Goal: Task Accomplishment & Management: Manage account settings

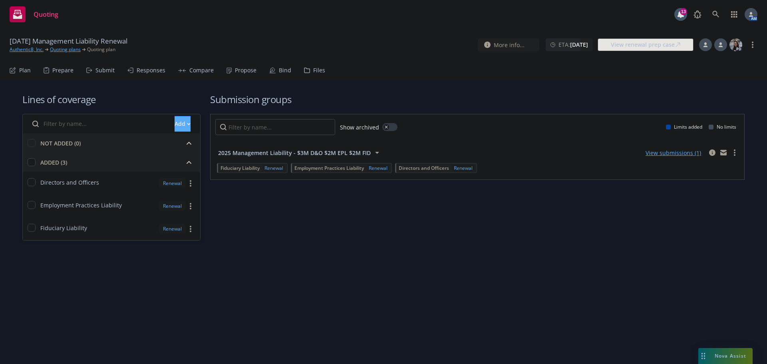
click at [239, 69] on div "Propose" at bounding box center [246, 70] width 22 height 6
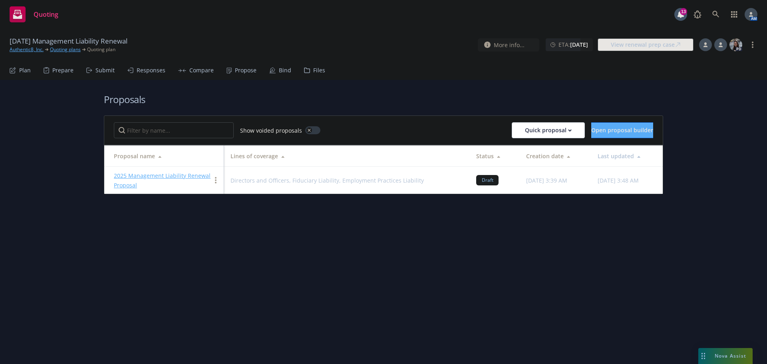
click at [163, 176] on link "2025 Management Liability Renewal Proposal" at bounding box center [162, 180] width 97 height 17
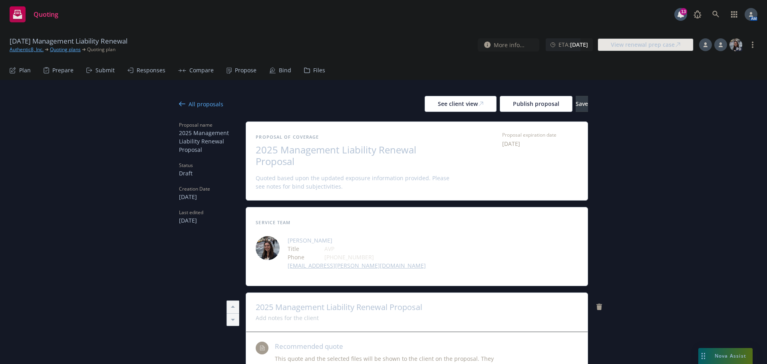
type textarea "x"
click at [103, 68] on div "Submit" at bounding box center [104, 70] width 19 height 6
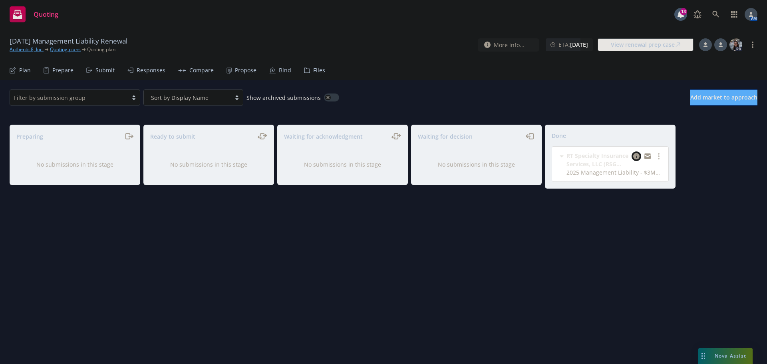
click at [635, 156] on icon "copy logging email" at bounding box center [636, 156] width 6 height 6
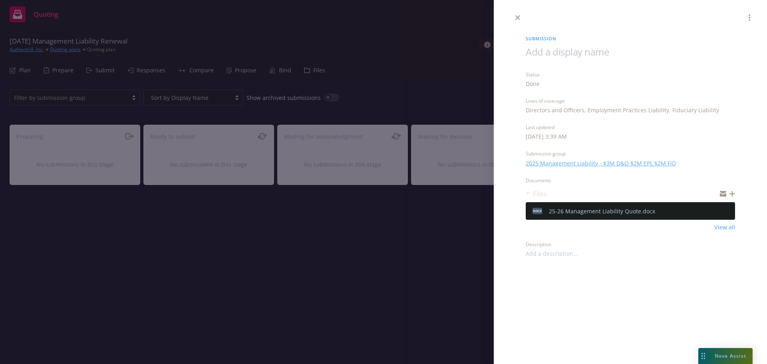
click at [713, 212] on icon "download file" at bounding box center [714, 210] width 6 height 6
click at [516, 18] on icon "close" at bounding box center [517, 17] width 5 height 5
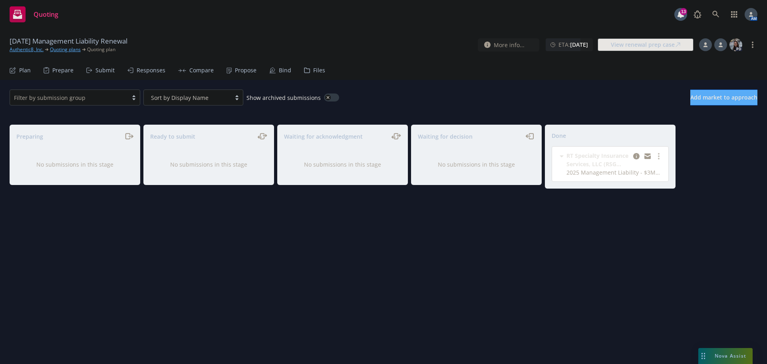
click at [11, 68] on icon at bounding box center [13, 70] width 6 height 6
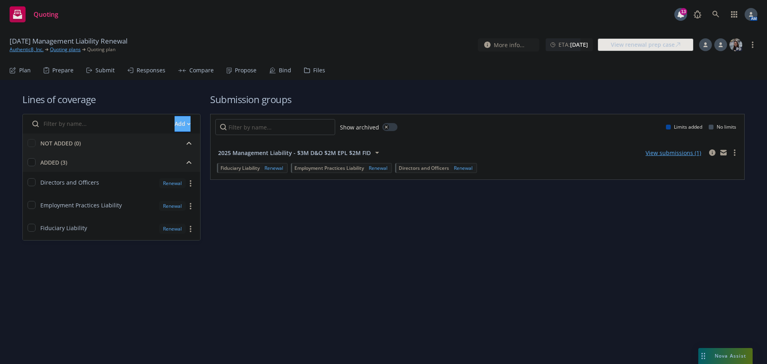
click at [106, 67] on div "Submit" at bounding box center [104, 70] width 19 height 6
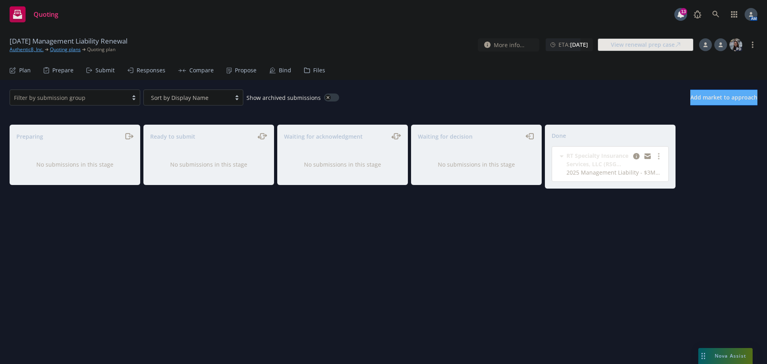
click at [153, 72] on div "Responses" at bounding box center [151, 70] width 29 height 6
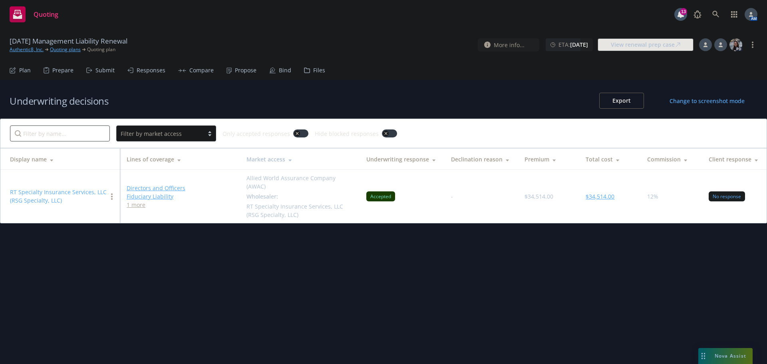
click at [592, 192] on button "$34,514.00" at bounding box center [599, 196] width 29 height 8
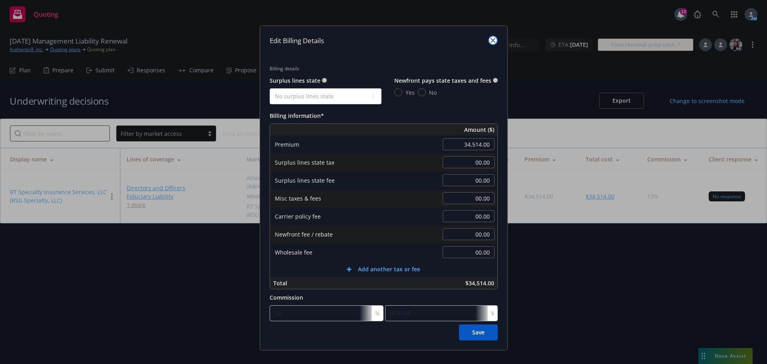
click at [490, 41] on icon "close" at bounding box center [492, 40] width 5 height 5
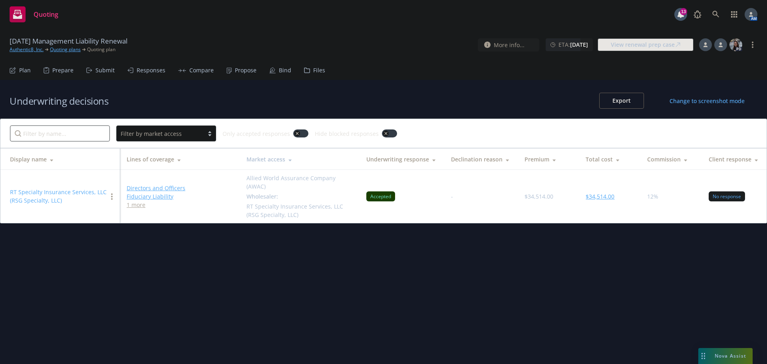
click at [77, 188] on button "RT Specialty Insurance Services, LLC (RSG Specialty, LLC)" at bounding box center [58, 196] width 97 height 17
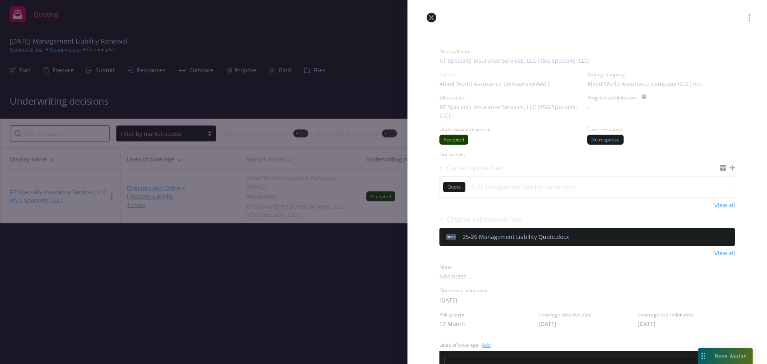
click at [431, 14] on link "close" at bounding box center [432, 18] width 10 height 10
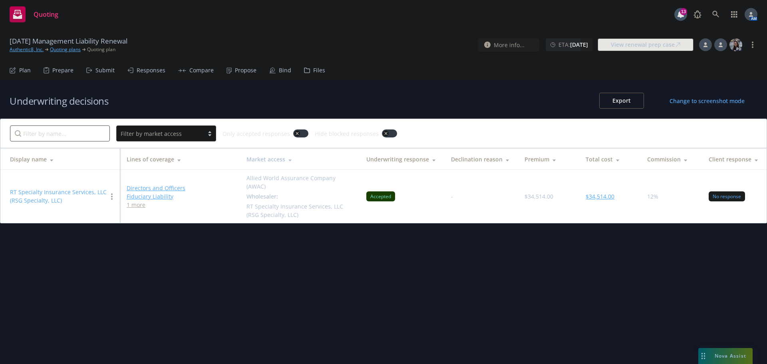
click at [60, 49] on link "Quoting plans" at bounding box center [65, 49] width 31 height 7
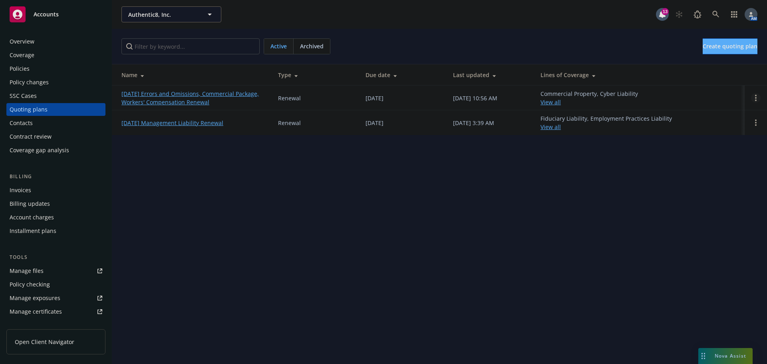
click at [758, 96] on link "Open options" at bounding box center [756, 98] width 10 height 10
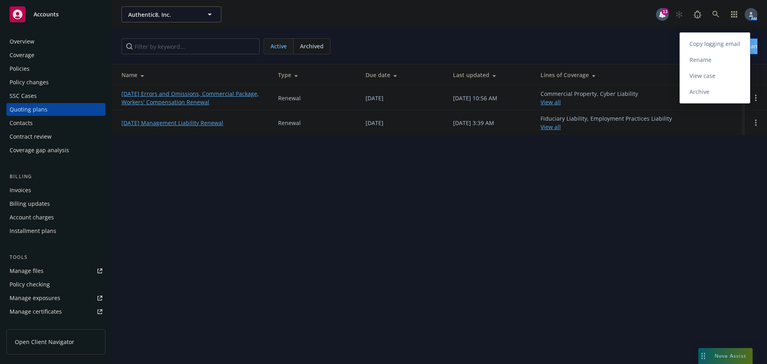
drag, startPoint x: 704, startPoint y: 63, endPoint x: 635, endPoint y: 67, distance: 68.8
click at [703, 63] on span "Rename" at bounding box center [700, 60] width 41 height 8
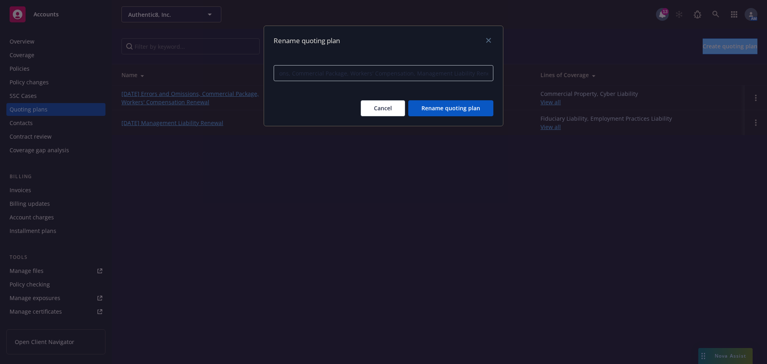
scroll to position [0, 76]
type input "11/01/25 Errors and Omissions, Commercial Package, Workers' Compensation, Manag…"
click at [459, 103] on button "Rename quoting plan" at bounding box center [450, 108] width 85 height 16
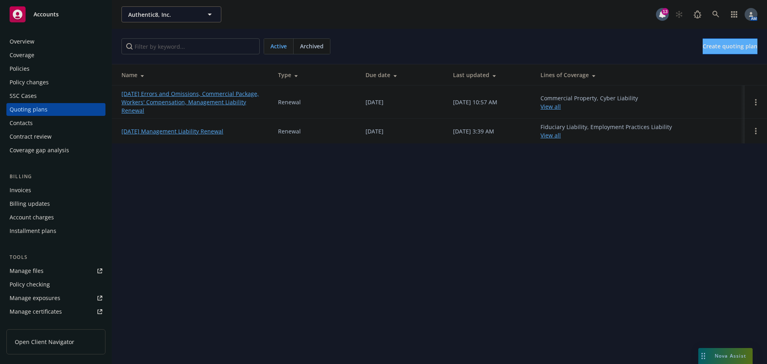
click at [158, 131] on link "11/01/25 Management Liability Renewal" at bounding box center [172, 131] width 102 height 8
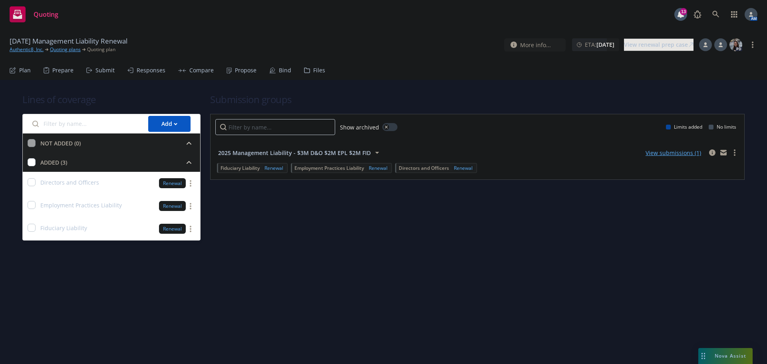
click at [242, 70] on div "Propose" at bounding box center [246, 70] width 22 height 6
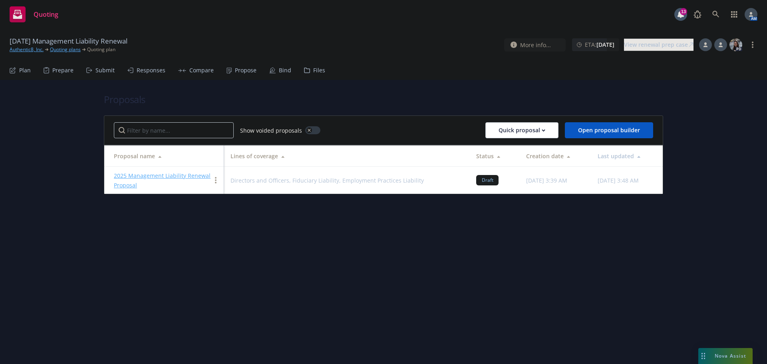
click at [158, 175] on link "2025 Management Liability Renewal Proposal" at bounding box center [162, 180] width 97 height 17
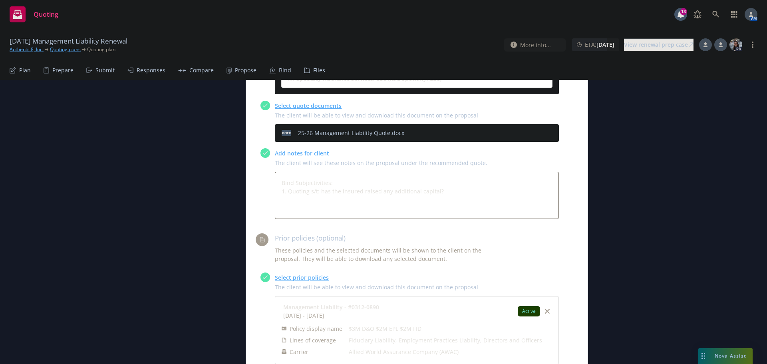
scroll to position [359, 0]
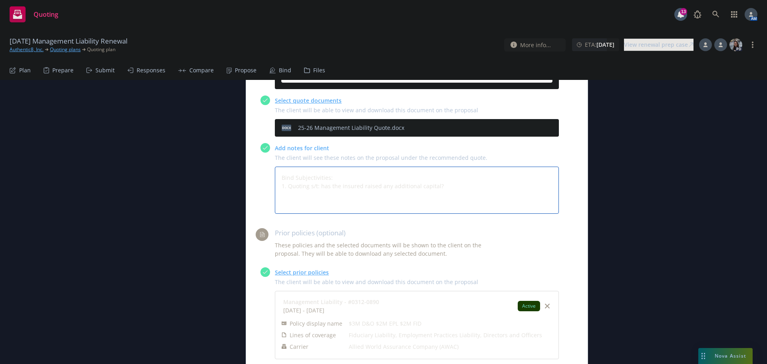
drag, startPoint x: 407, startPoint y: 188, endPoint x: 282, endPoint y: 176, distance: 124.8
click at [264, 178] on div "Add notes for client The client will see these notes on the proposal under the …" at bounding box center [409, 178] width 298 height 71
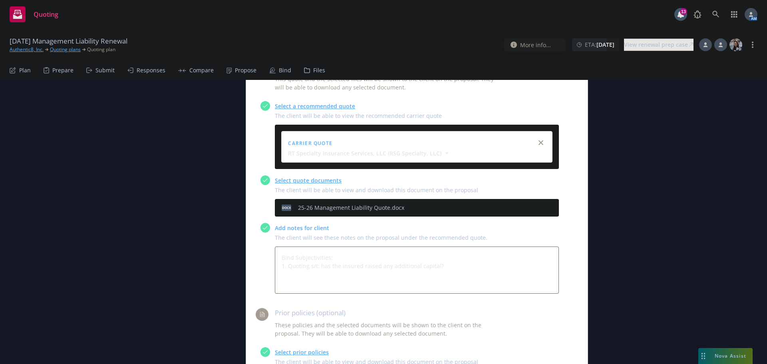
click at [658, 194] on div "All proposals See client view Publish proposal Save Proposal name 2025 Manageme…" at bounding box center [383, 236] width 767 height 873
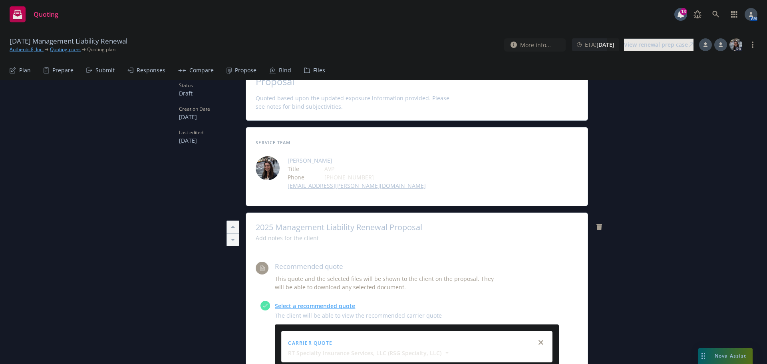
scroll to position [0, 0]
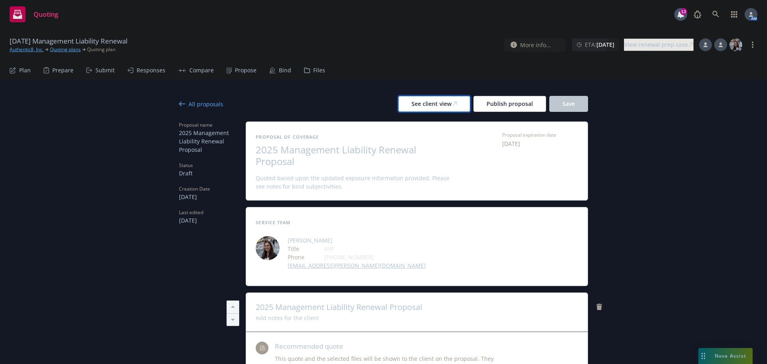
click at [417, 97] on div "See client view" at bounding box center [434, 103] width 46 height 15
type textarea "x"
click at [192, 105] on div "All proposals" at bounding box center [201, 104] width 44 height 8
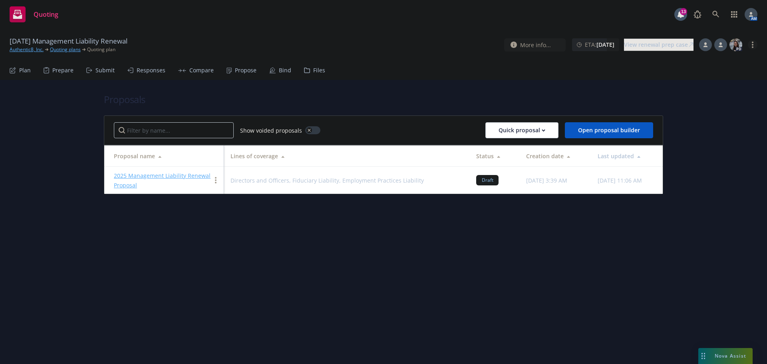
click at [753, 45] on circle "more" at bounding box center [753, 45] width 2 height 2
click at [699, 121] on link "Archive quoting plan" at bounding box center [712, 125] width 89 height 16
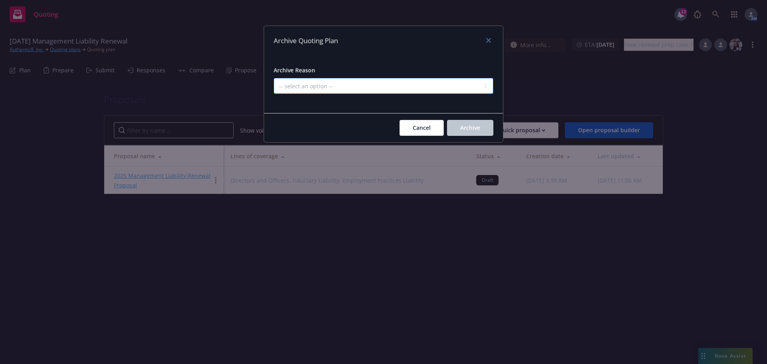
click at [366, 82] on select "-- select an option -- All policies in this renewal plan are auto-renewed Creat…" at bounding box center [384, 86] width 220 height 16
select select "ARCHIVED_DUPLICATE"
click at [274, 78] on select "-- select an option -- All policies in this renewal plan are auto-renewed Creat…" at bounding box center [384, 86] width 220 height 16
click at [466, 126] on span "Archive" at bounding box center [470, 128] width 20 height 8
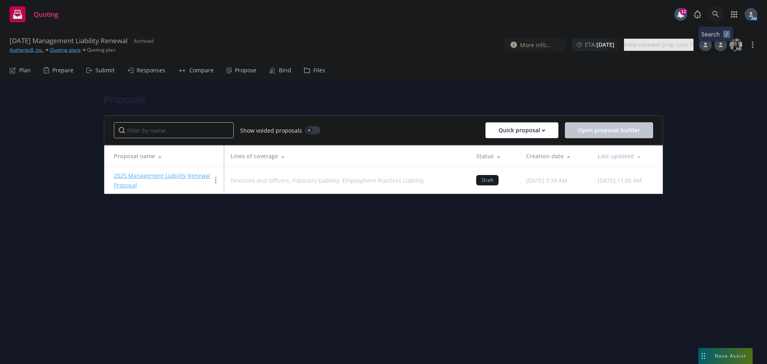
click at [710, 15] on link at bounding box center [716, 14] width 16 height 16
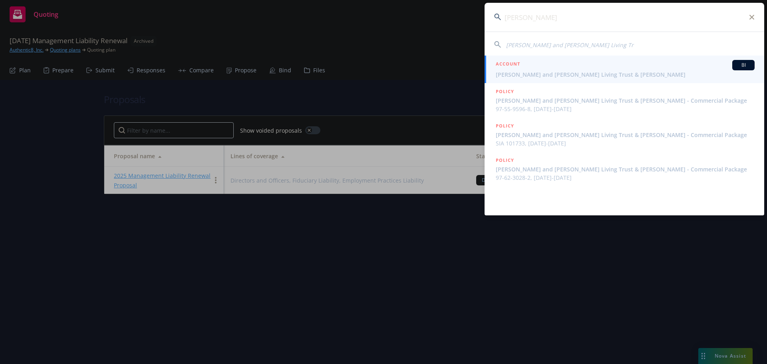
type input "darlene kardu"
click at [571, 69] on div "ACCOUNT BI" at bounding box center [625, 65] width 259 height 10
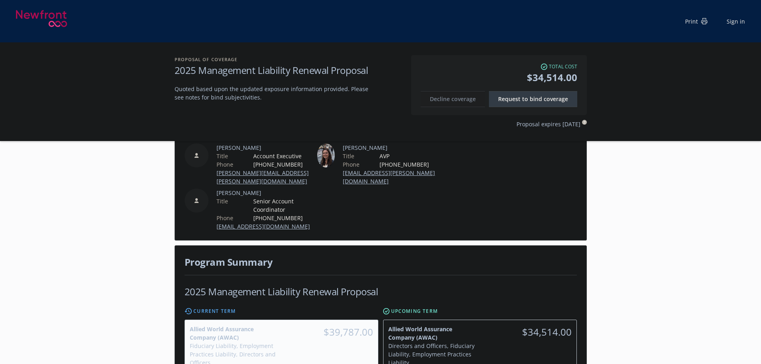
scroll to position [200, 0]
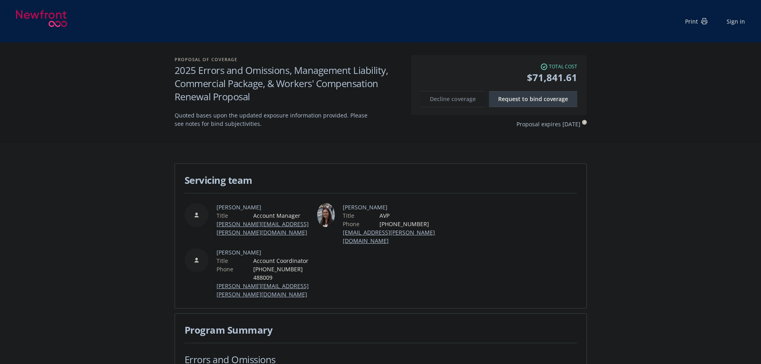
click at [143, 122] on div "Proposal of coverage 2025 Errors and Omissions, Management Liability, Commercia…" at bounding box center [380, 91] width 761 height 99
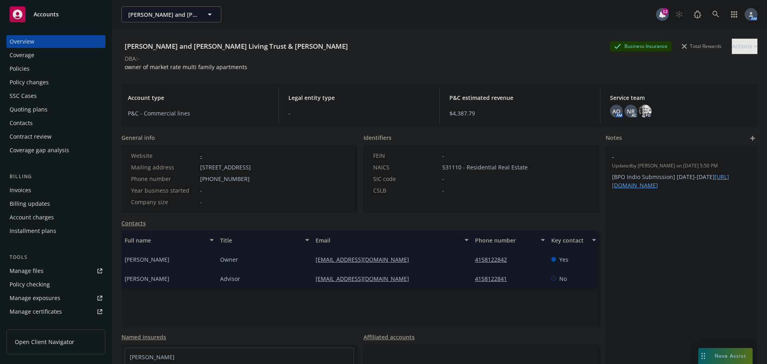
drag, startPoint x: 365, startPoint y: 46, endPoint x: 128, endPoint y: 46, distance: 237.2
click at [127, 46] on div "Darlene Kardum Portillo and Joe Portillo Living Trust & Peter Michael Kardum" at bounding box center [236, 46] width 230 height 10
click at [36, 65] on div "Policies" at bounding box center [56, 68] width 93 height 13
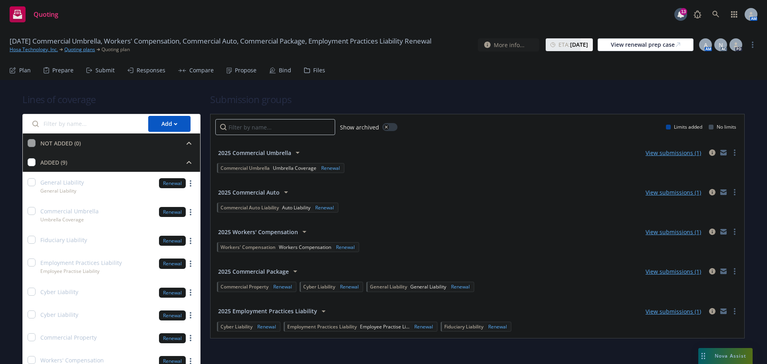
click at [279, 67] on div "Bind" at bounding box center [285, 70] width 12 height 6
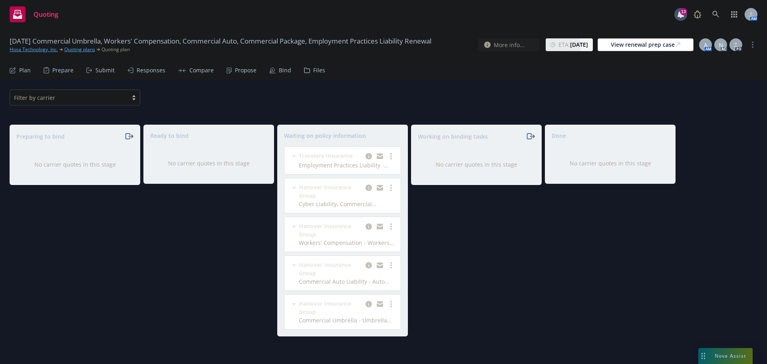
click at [160, 70] on div "Responses" at bounding box center [151, 70] width 29 height 6
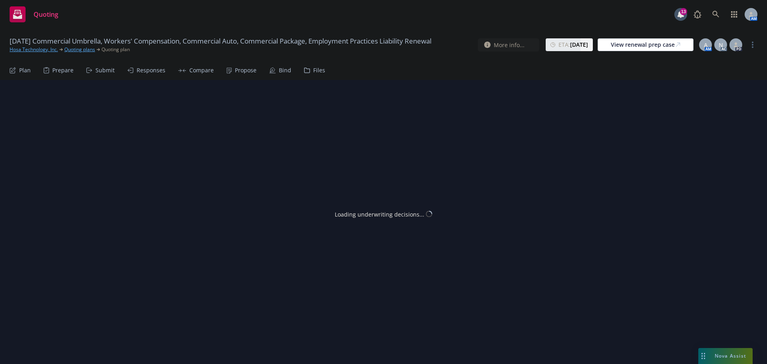
click at [231, 70] on div "Propose" at bounding box center [241, 70] width 30 height 19
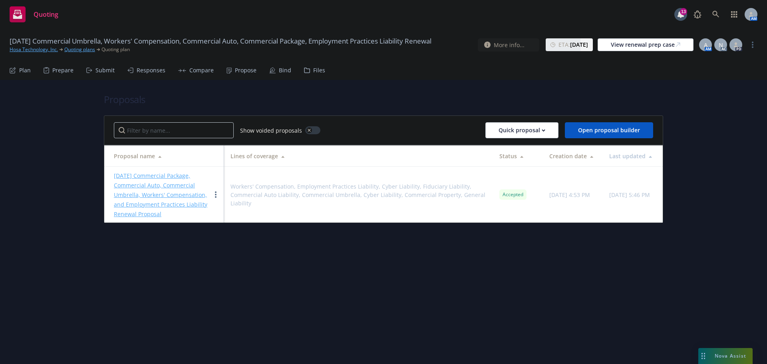
click at [151, 70] on div "Responses" at bounding box center [151, 70] width 29 height 6
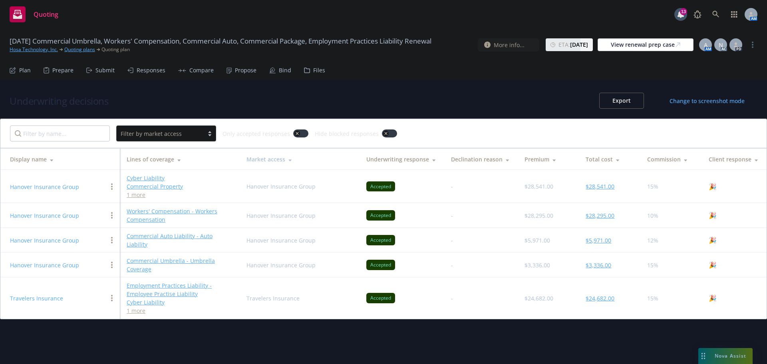
click at [601, 294] on button "$24,682.00" at bounding box center [599, 298] width 29 height 8
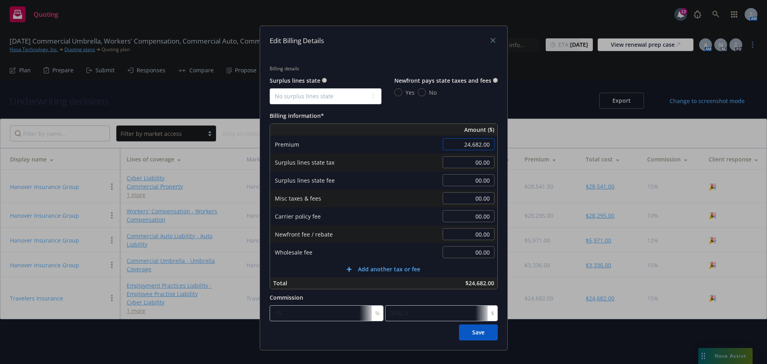
click at [476, 141] on input "24,682.00" at bounding box center [469, 144] width 52 height 12
type input "24,266.00"
type input "3639.9"
click at [470, 104] on div "Surplus lines state No surplus lines state Alaska Alabama Arkansas Arizona Cali…" at bounding box center [384, 89] width 228 height 29
click at [472, 335] on span "Save" at bounding box center [478, 332] width 12 height 8
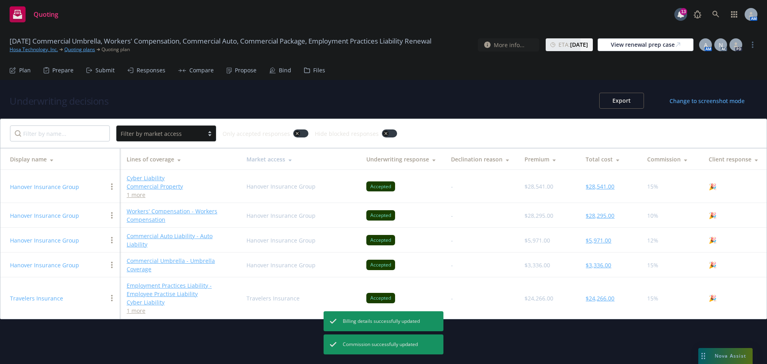
click at [245, 68] on div "Propose" at bounding box center [246, 70] width 22 height 6
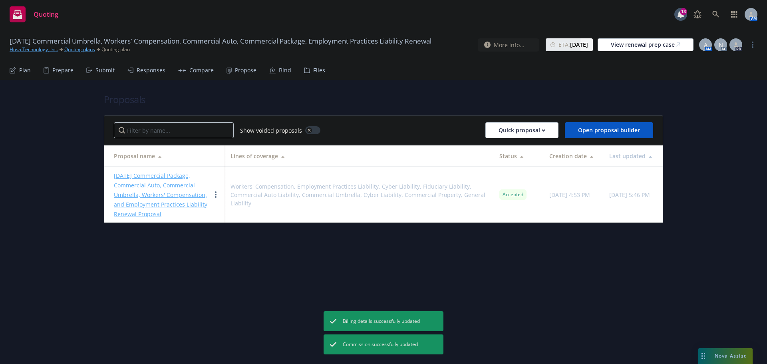
click at [166, 179] on link "11/1/2025 Commercial Package, Commercial Auto, Commercial Umbrella, Workers' Co…" at bounding box center [160, 195] width 93 height 46
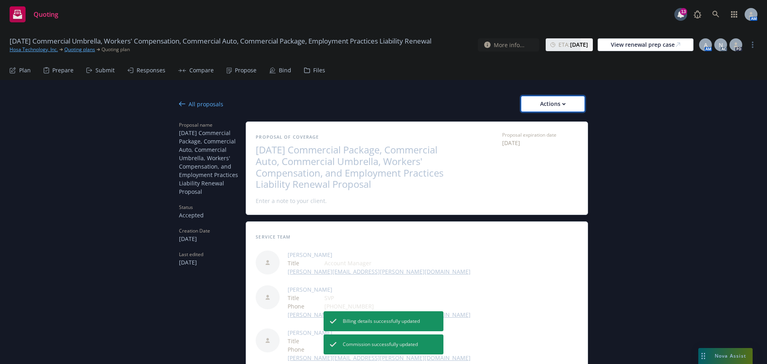
click at [538, 105] on div "Actions" at bounding box center [553, 103] width 38 height 15
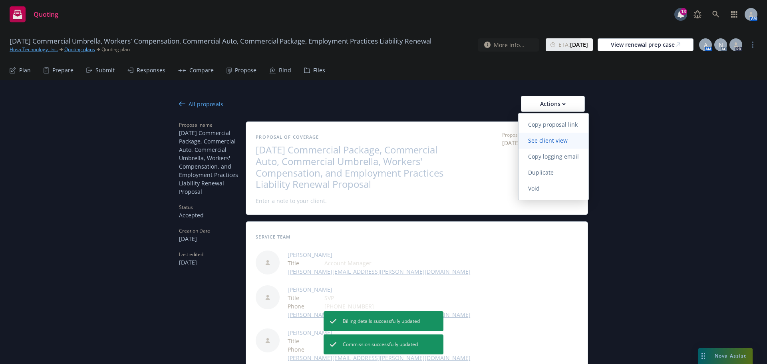
click at [530, 139] on span "See client view" at bounding box center [547, 141] width 59 height 8
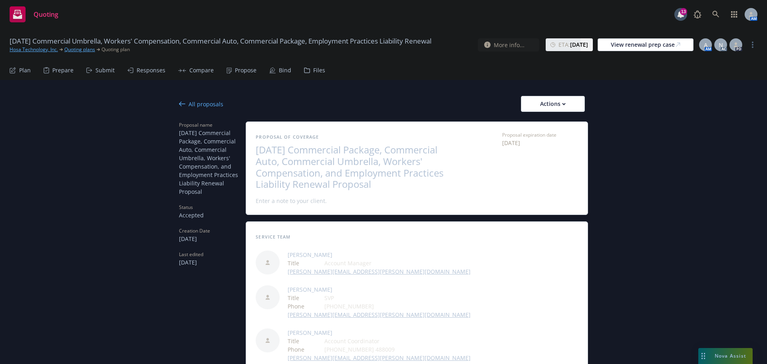
drag, startPoint x: 189, startPoint y: 104, endPoint x: 200, endPoint y: 101, distance: 11.6
click at [189, 104] on div "All proposals" at bounding box center [201, 104] width 44 height 8
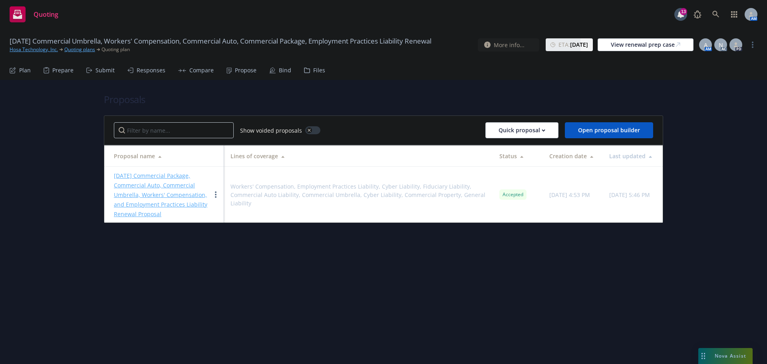
click at [272, 69] on icon at bounding box center [272, 69] width 5 height 5
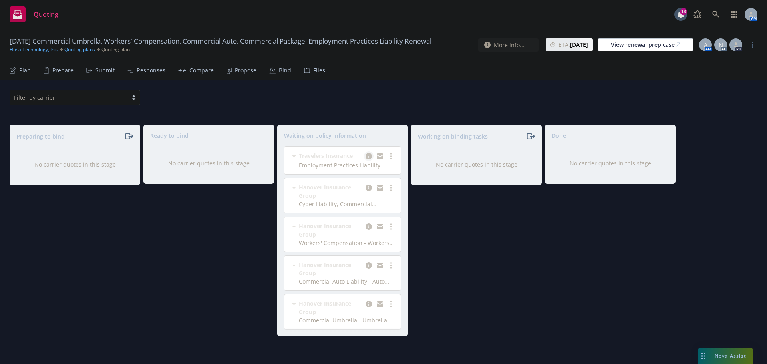
click at [369, 157] on icon "copy logging email" at bounding box center [368, 156] width 6 height 6
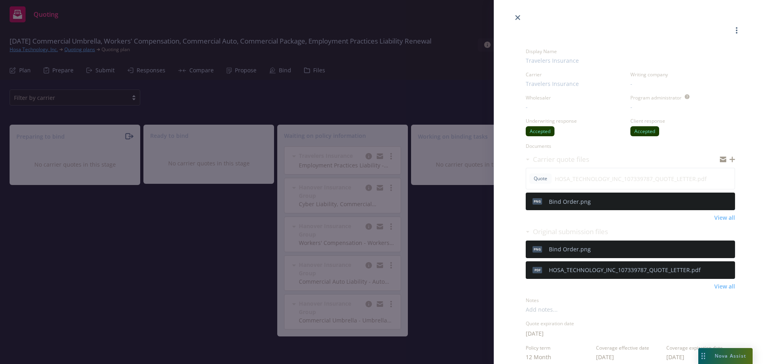
click at [729, 158] on icon "button" at bounding box center [732, 160] width 6 height 6
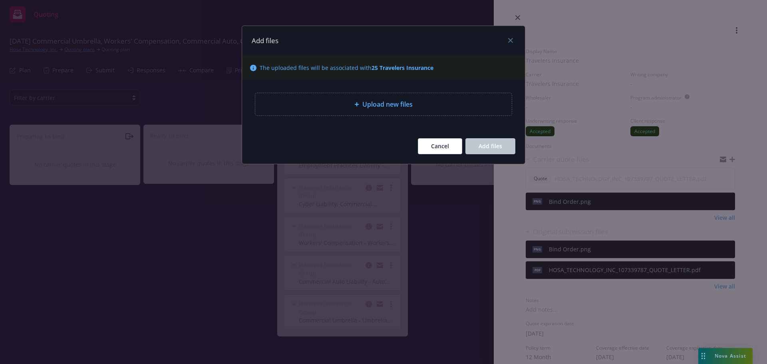
click at [354, 106] on icon at bounding box center [356, 104] width 5 height 5
type textarea "x"
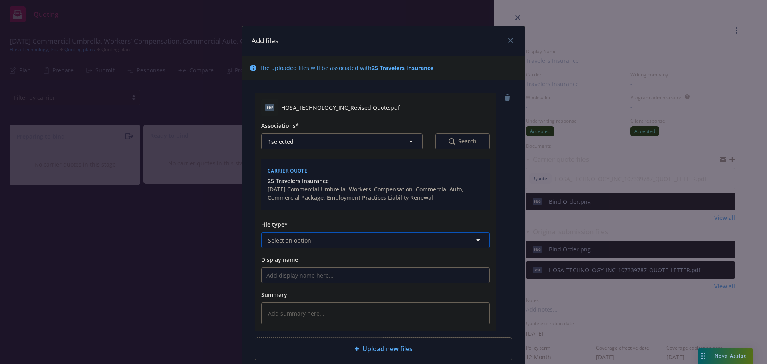
click at [327, 237] on button "Select an option" at bounding box center [375, 240] width 228 height 16
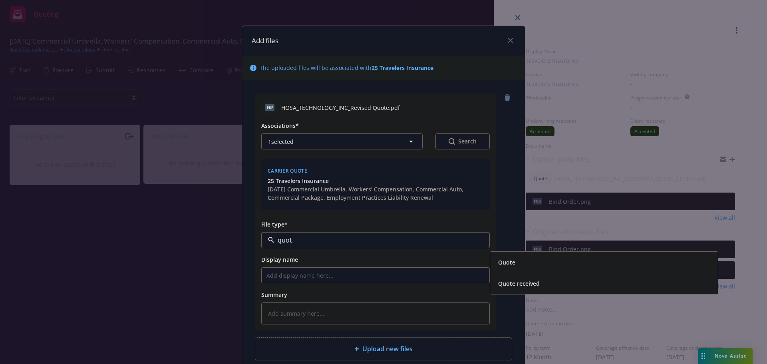
type input "quote"
drag, startPoint x: 522, startPoint y: 264, endPoint x: 390, endPoint y: 195, distance: 148.6
click at [518, 262] on div "Quote" at bounding box center [604, 262] width 218 height 12
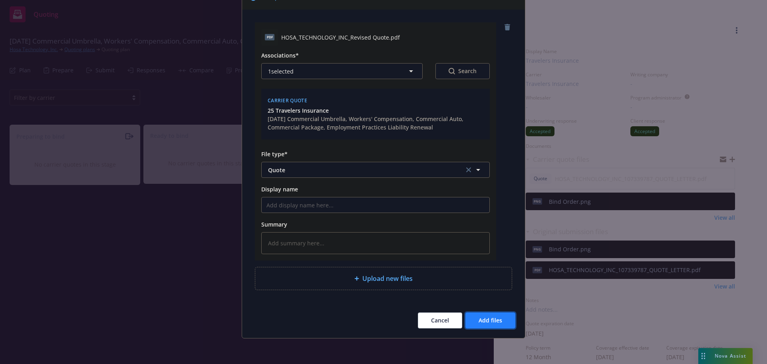
click at [471, 318] on button "Add files" at bounding box center [490, 320] width 50 height 16
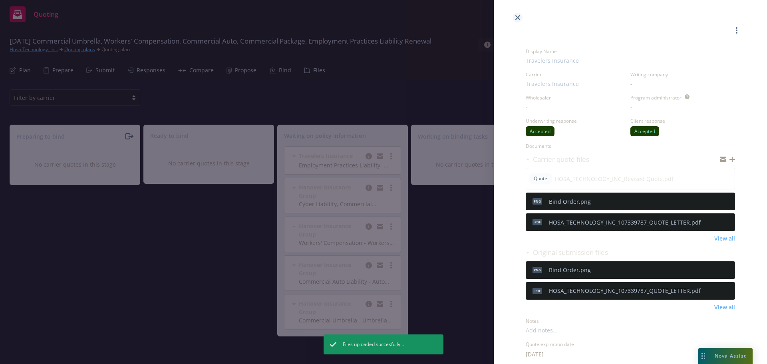
click at [519, 17] on icon "close" at bounding box center [517, 17] width 5 height 5
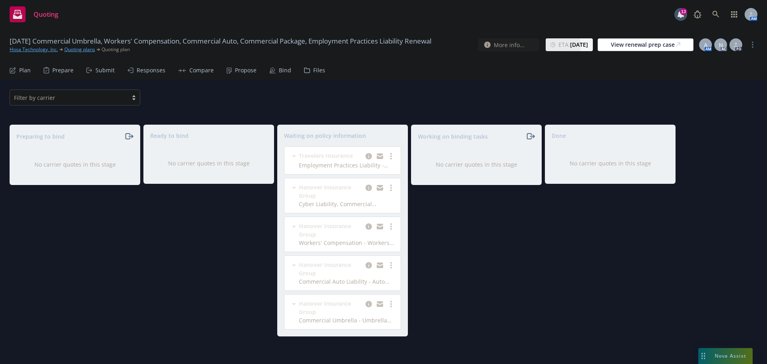
click at [238, 69] on div "Propose" at bounding box center [246, 70] width 22 height 6
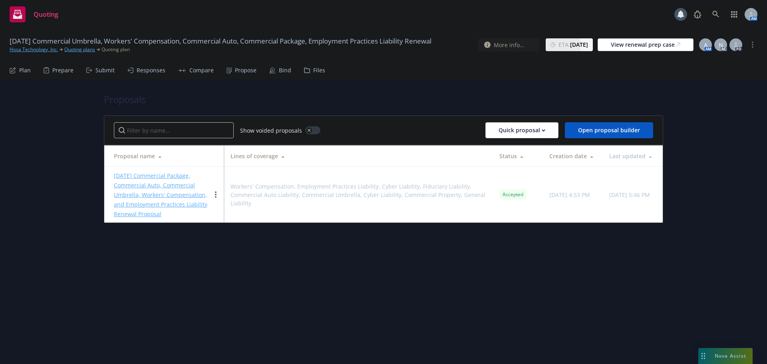
click at [158, 179] on link "11/1/2025 Commercial Package, Commercial Auto, Commercial Umbrella, Workers' Co…" at bounding box center [160, 195] width 93 height 46
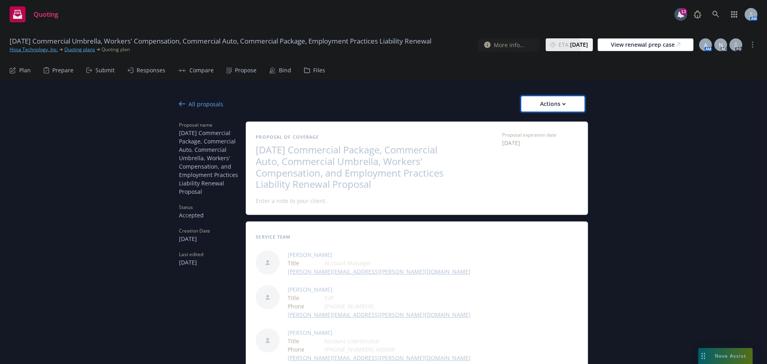
click at [568, 103] on div "Actions" at bounding box center [553, 103] width 38 height 15
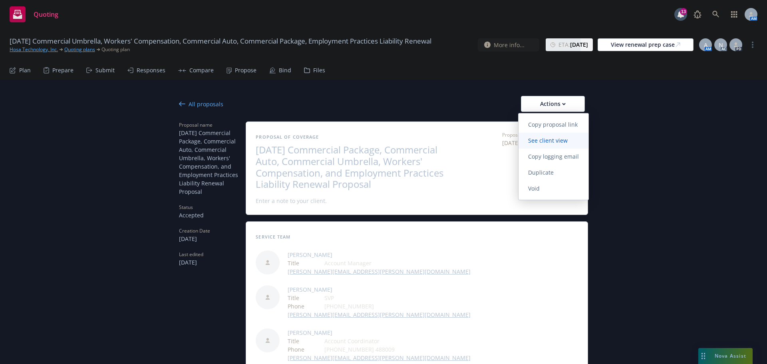
click at [543, 139] on span "See client view" at bounding box center [547, 141] width 59 height 8
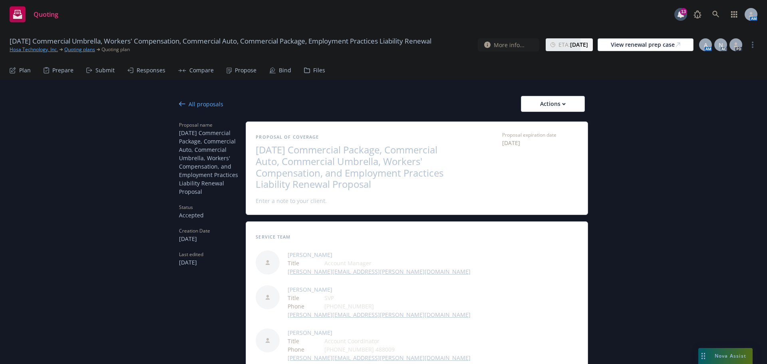
type textarea "x"
click at [152, 71] on div "Responses" at bounding box center [151, 70] width 29 height 6
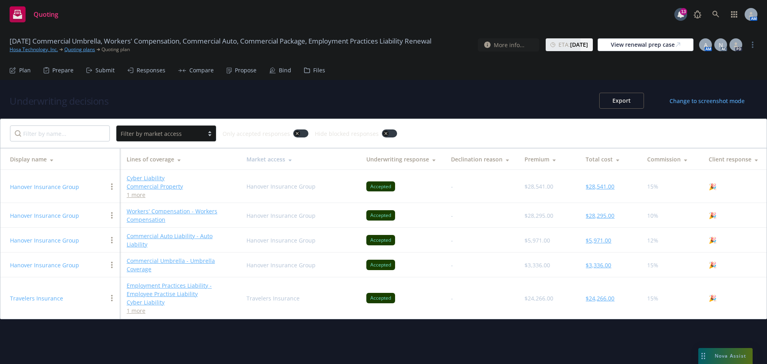
click at [600, 294] on button "$24,266.00" at bounding box center [599, 298] width 29 height 8
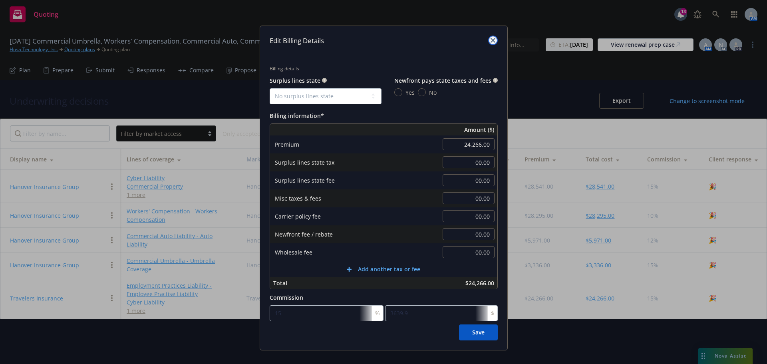
click at [490, 38] on icon "close" at bounding box center [492, 40] width 5 height 5
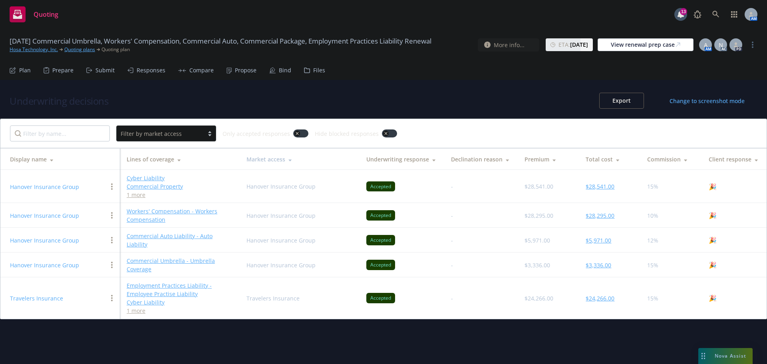
click at [243, 73] on div "Propose" at bounding box center [246, 70] width 22 height 6
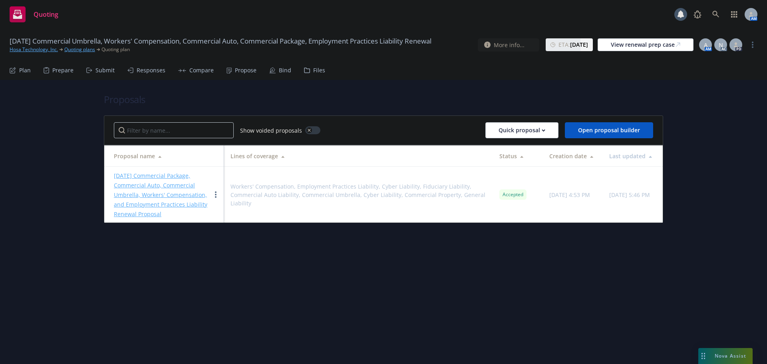
click at [279, 70] on div "Bind" at bounding box center [285, 70] width 12 height 6
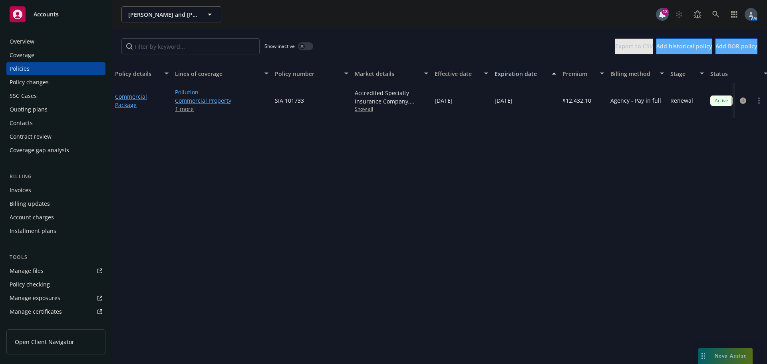
click at [181, 110] on link "1 more" at bounding box center [221, 109] width 93 height 8
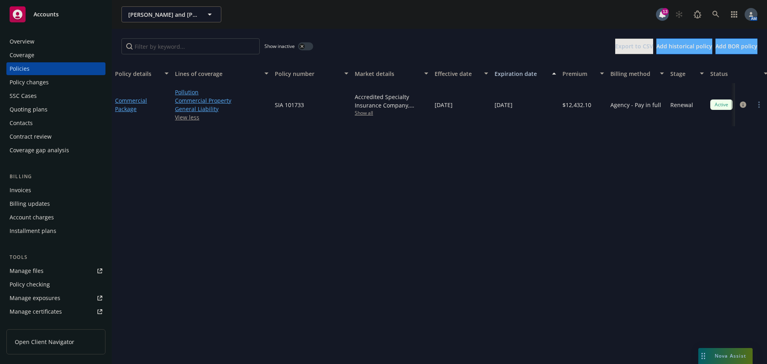
click at [363, 114] on span "Show all" at bounding box center [391, 112] width 73 height 7
drag, startPoint x: 407, startPoint y: 33, endPoint x: 287, endPoint y: 11, distance: 121.7
click at [403, 32] on div "Show inactive Export to CSV Add historical policy Add BOR policy" at bounding box center [439, 46] width 655 height 35
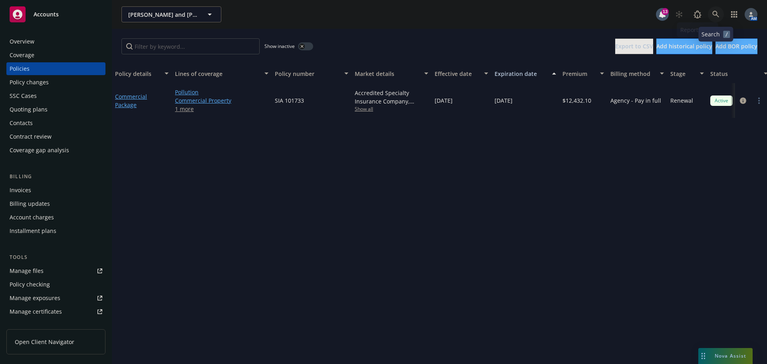
click at [718, 16] on icon at bounding box center [715, 14] width 7 height 7
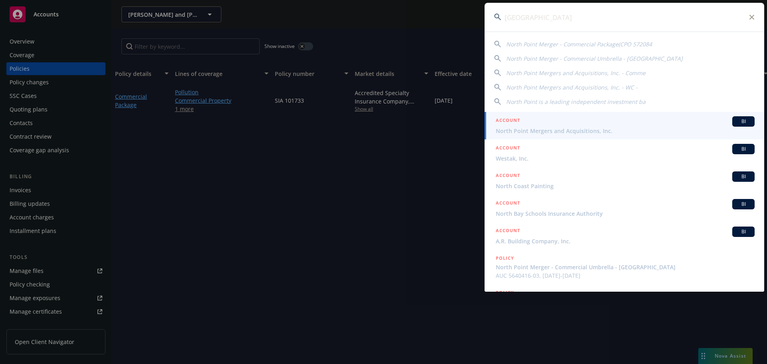
type input "[GEOGRAPHIC_DATA]"
click at [525, 128] on span "North Point Mergers and Acquisitions, Inc." at bounding box center [625, 131] width 259 height 8
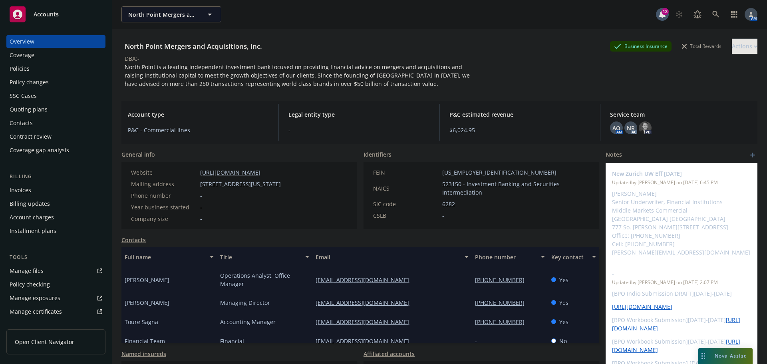
click at [28, 83] on div "Policy changes" at bounding box center [29, 82] width 39 height 13
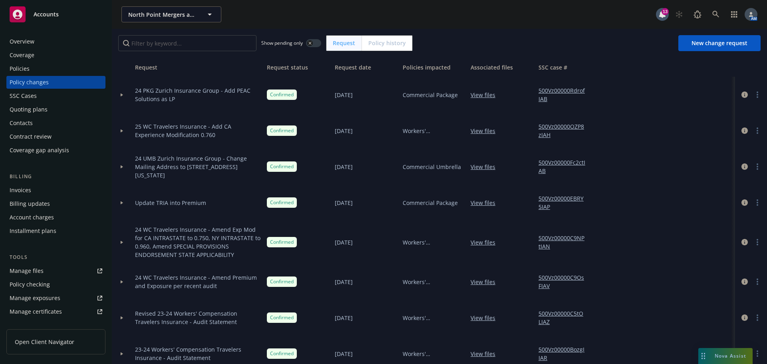
click at [24, 65] on div "Policies" at bounding box center [20, 68] width 20 height 13
